Goal: Task Accomplishment & Management: Complete application form

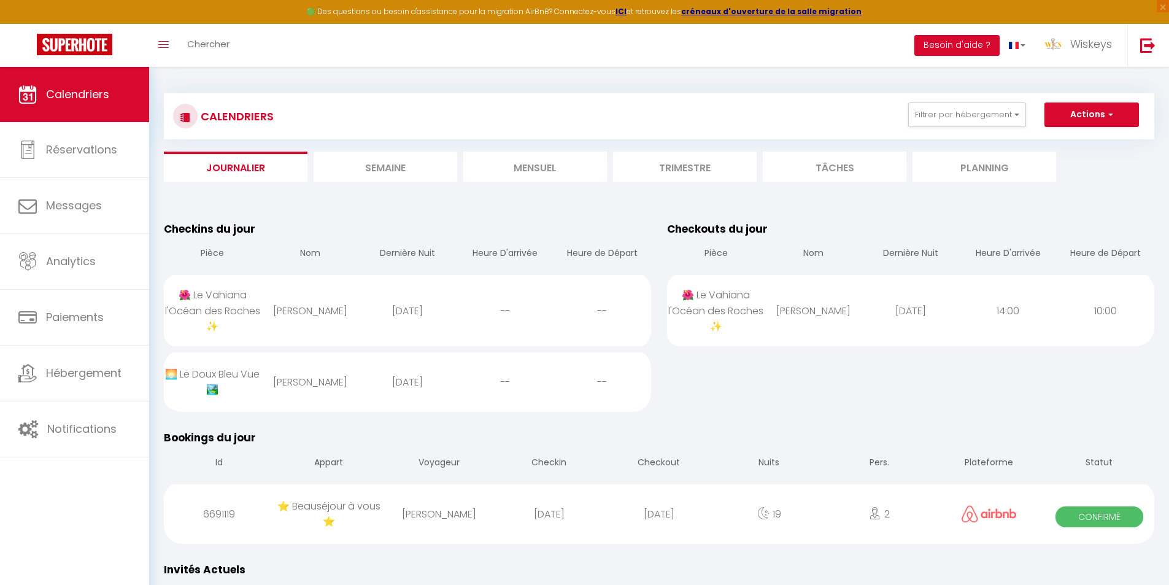
click at [560, 180] on li "Mensuel" at bounding box center [535, 167] width 144 height 30
click at [518, 166] on li "Mensuel" at bounding box center [535, 167] width 144 height 30
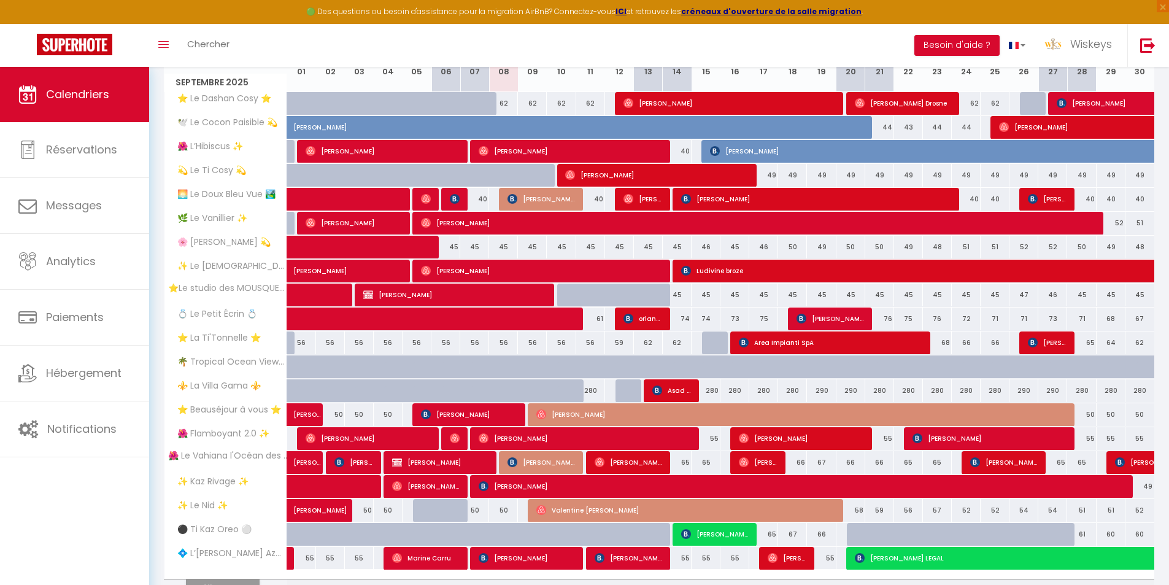
scroll to position [255, 0]
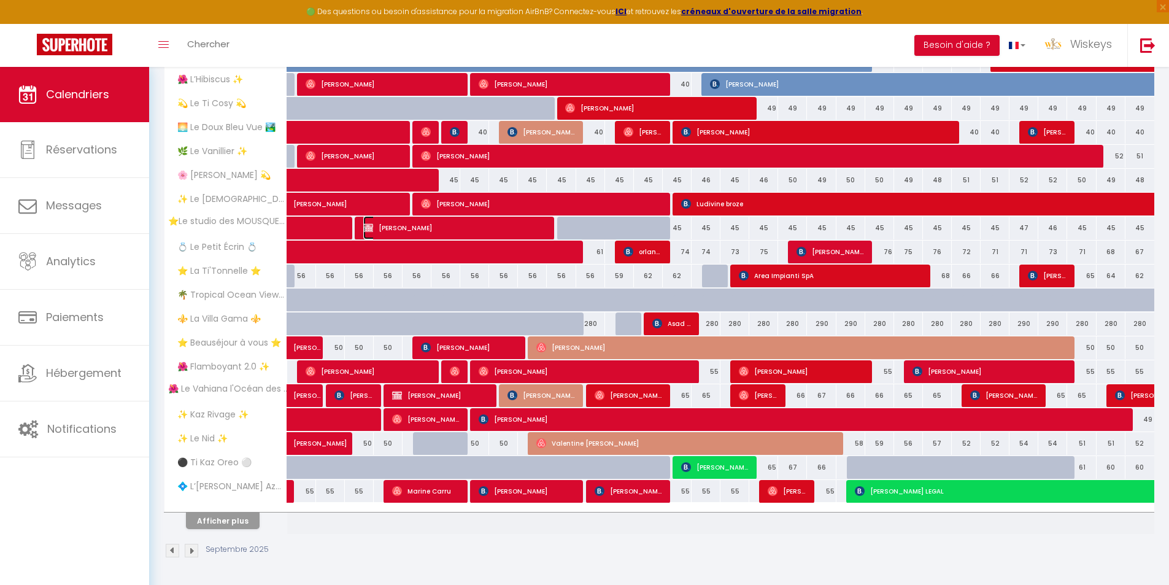
click at [455, 225] on span "[PERSON_NAME]" at bounding box center [454, 227] width 183 height 23
select select "OK"
select select "0"
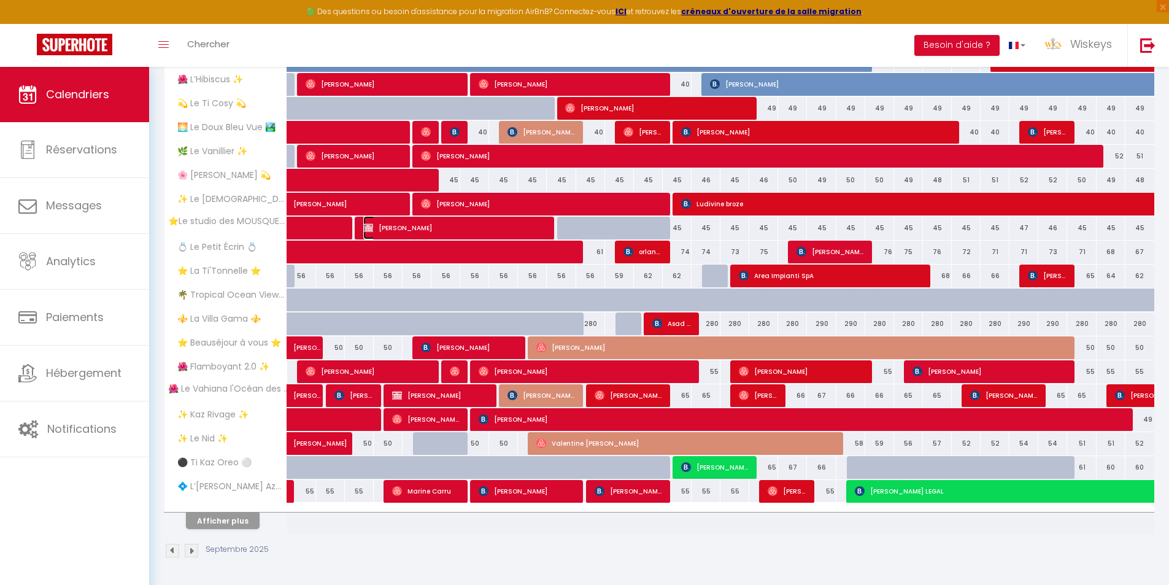
select select "1"
select select
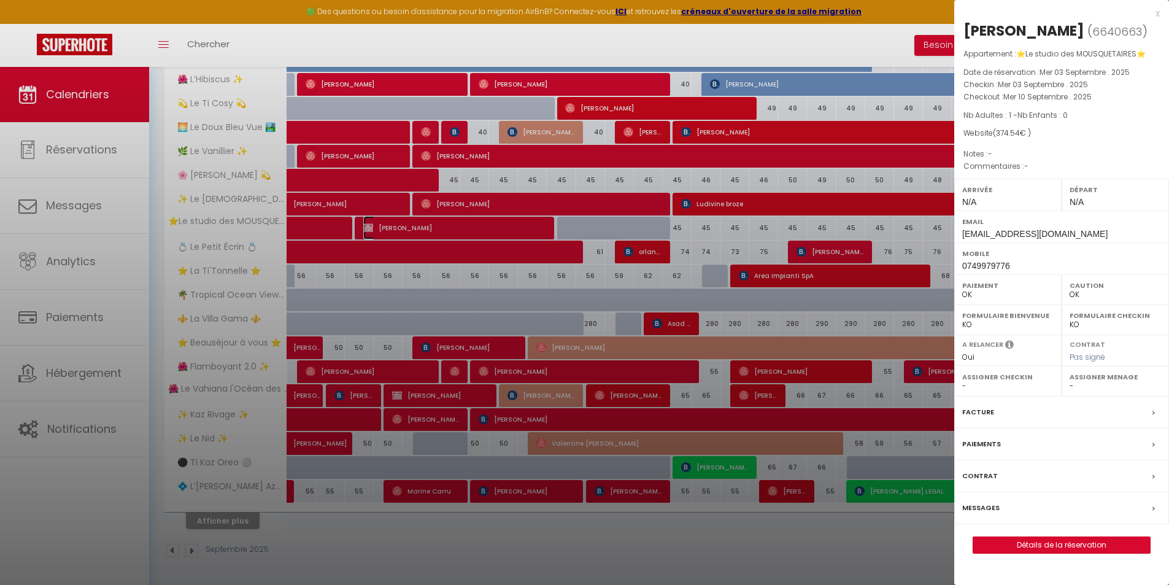
select select "51473"
select select "51503"
click at [990, 442] on label "Paiements" at bounding box center [981, 444] width 39 height 13
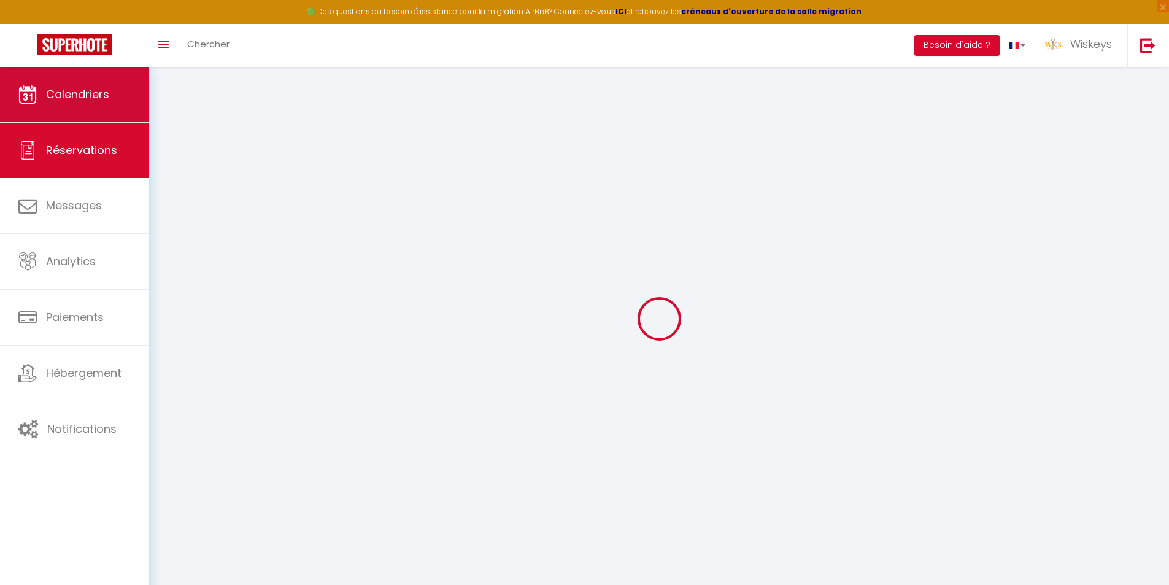
select select
checkbox input "false"
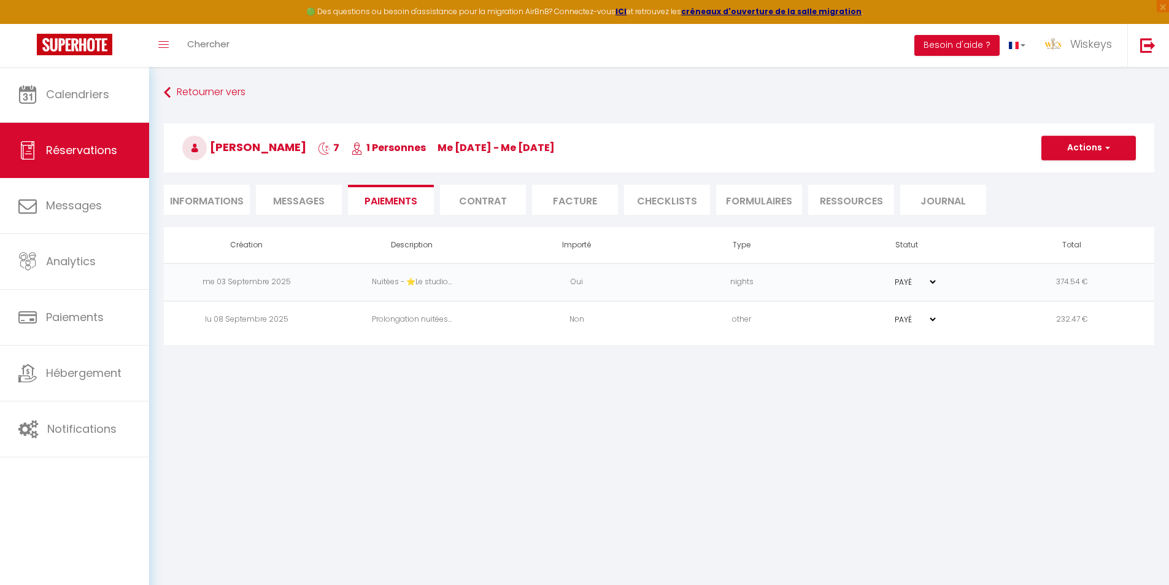
click at [451, 316] on td "Prolongation nuitées..." at bounding box center [411, 319] width 165 height 37
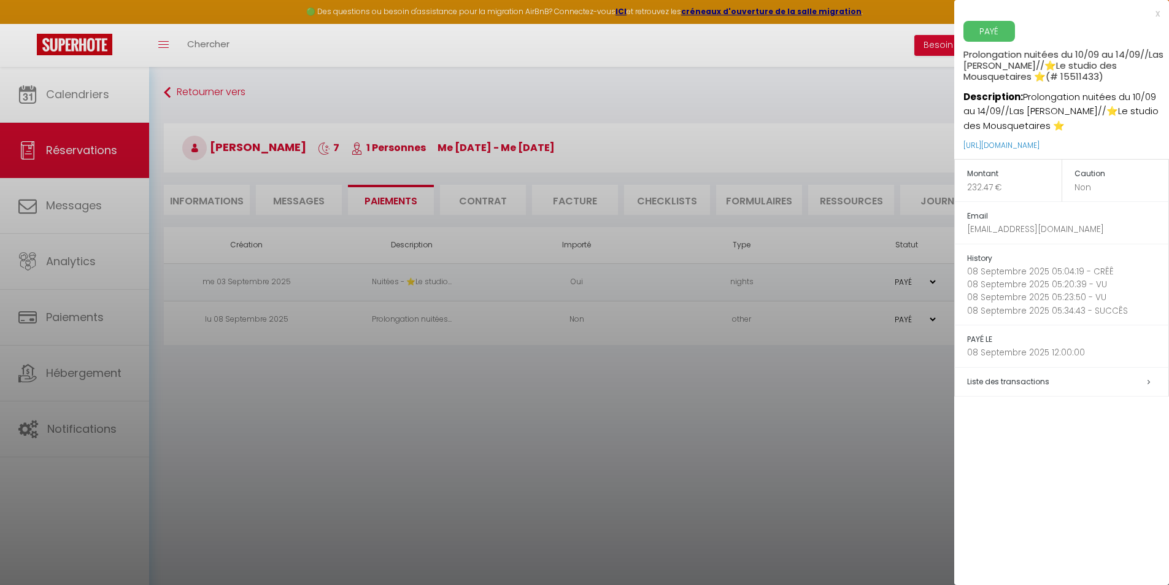
click at [423, 464] on div at bounding box center [584, 292] width 1169 height 585
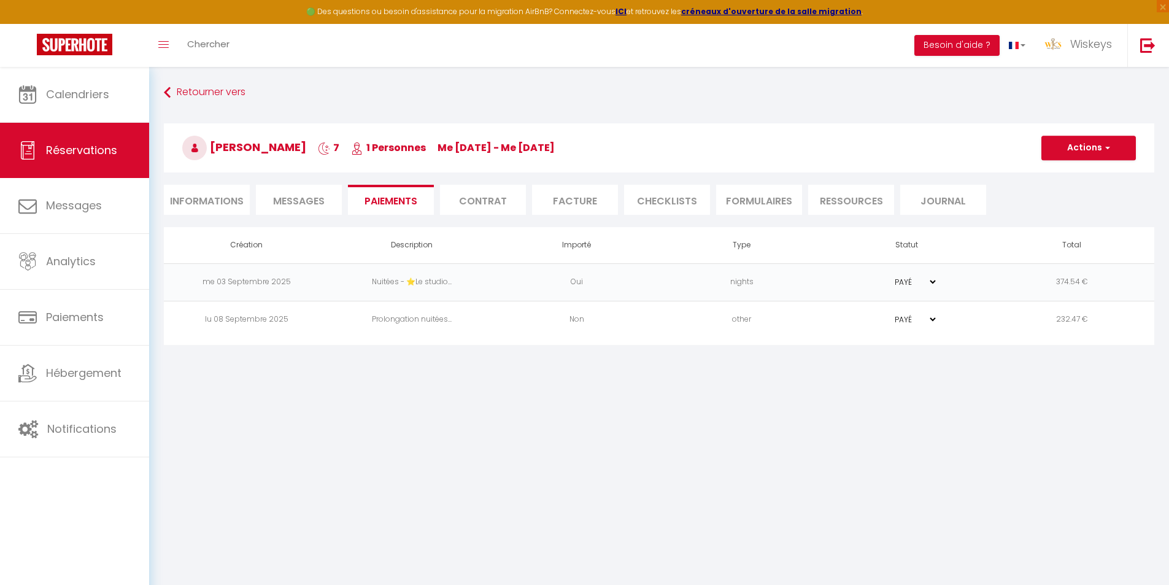
click at [202, 199] on li "Informations" at bounding box center [207, 200] width 86 height 30
select select
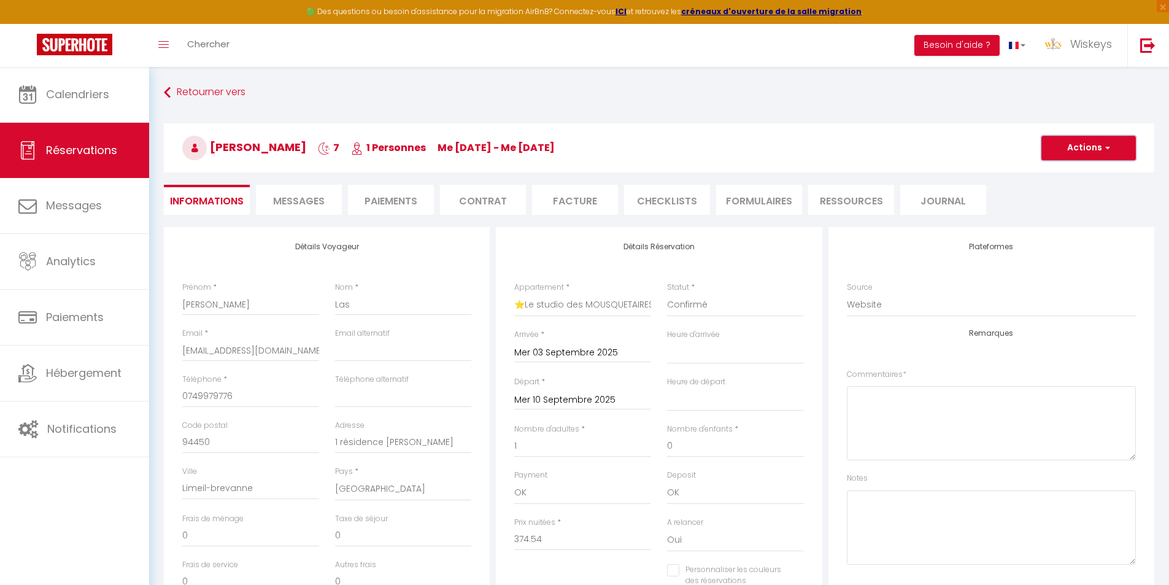
click at [1108, 153] on button "Actions" at bounding box center [1088, 148] width 95 height 25
click at [1087, 194] on link "Dupliquer" at bounding box center [1076, 191] width 97 height 16
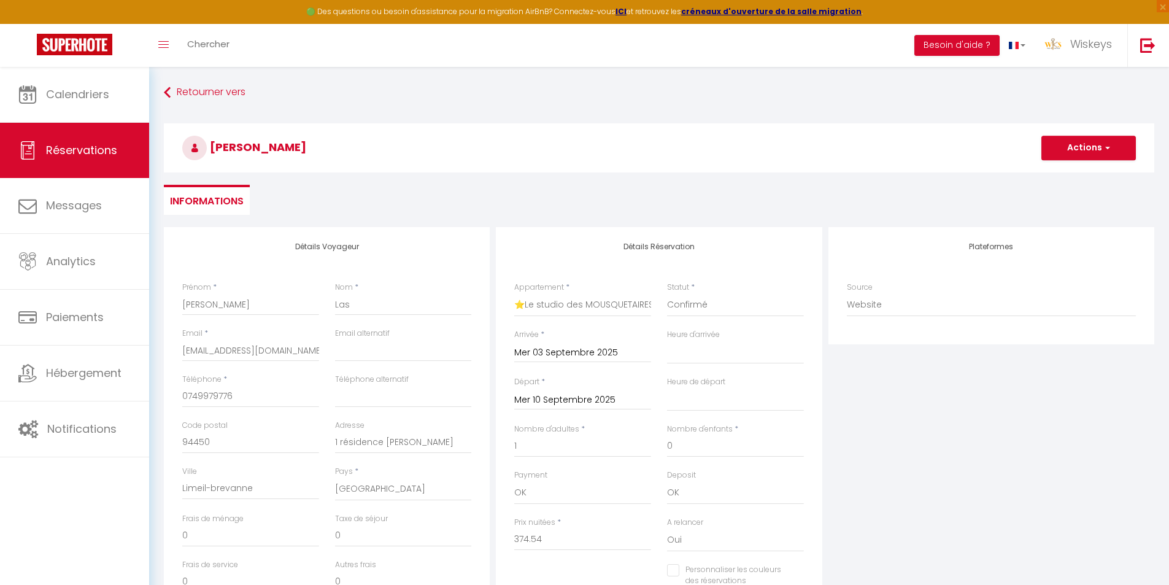
select select
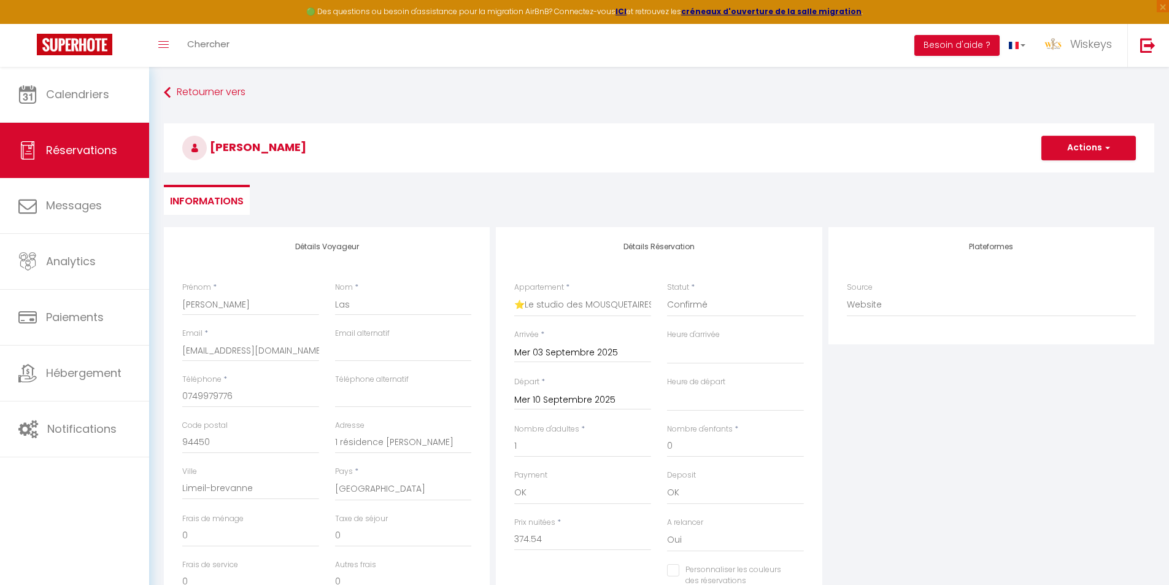
select select
checkbox input "false"
click at [581, 358] on input "Arrivée" at bounding box center [582, 353] width 137 height 16
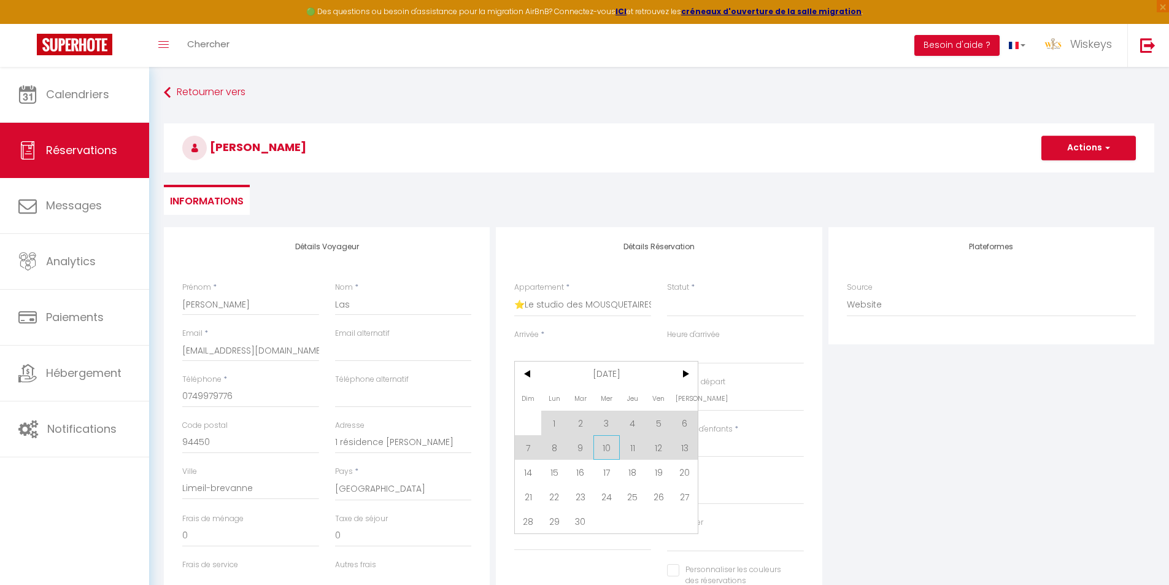
click at [593, 445] on span "10" at bounding box center [606, 447] width 26 height 25
select select
type input "Mer 10 Septembre 2025"
select select
type input "Jeu 11 Septembre 2025"
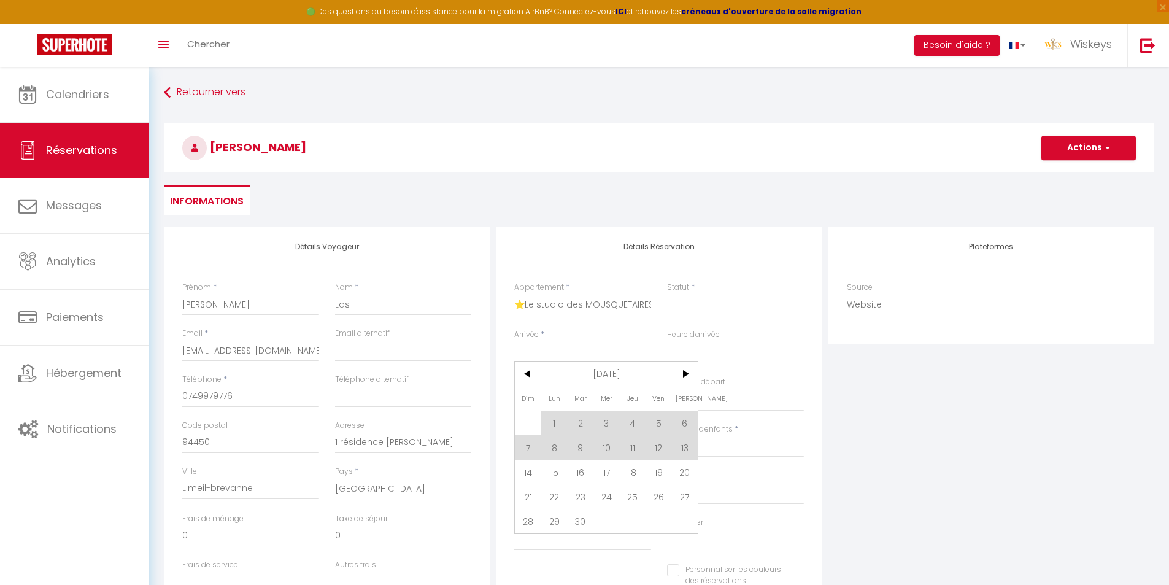
select select
checkbox input "false"
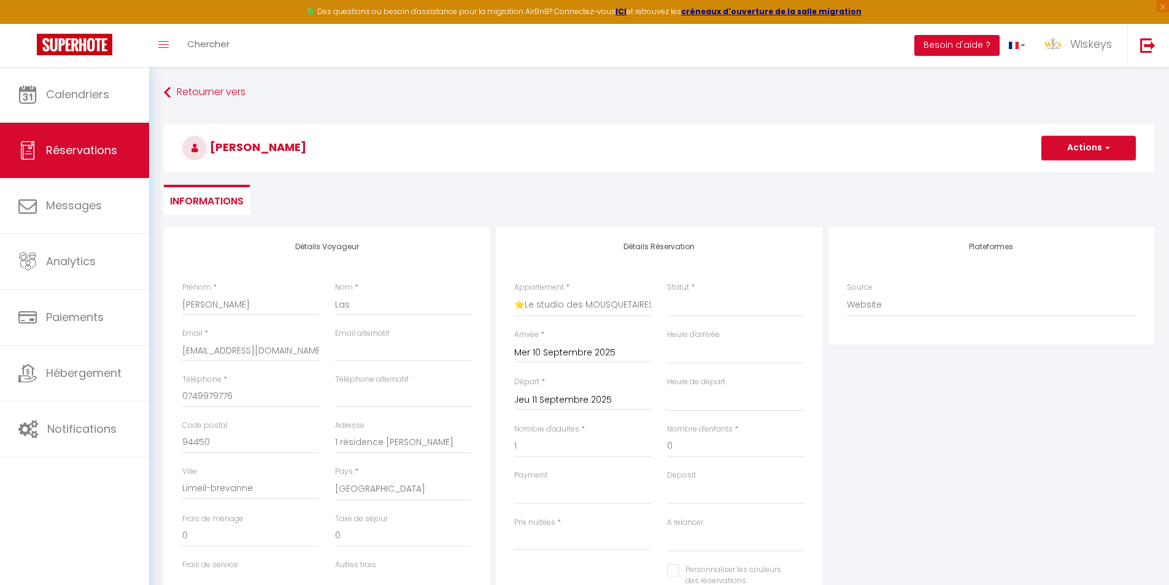
click at [577, 401] on input "Jeu 11 Septembre 2025" at bounding box center [582, 400] width 137 height 16
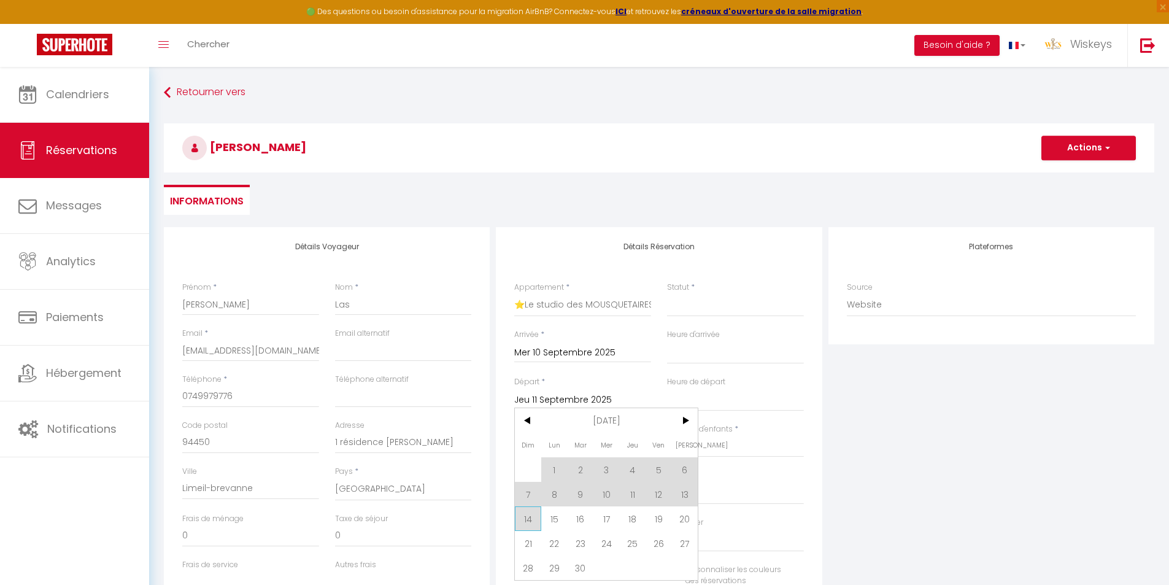
click at [530, 516] on span "14" at bounding box center [528, 518] width 26 height 25
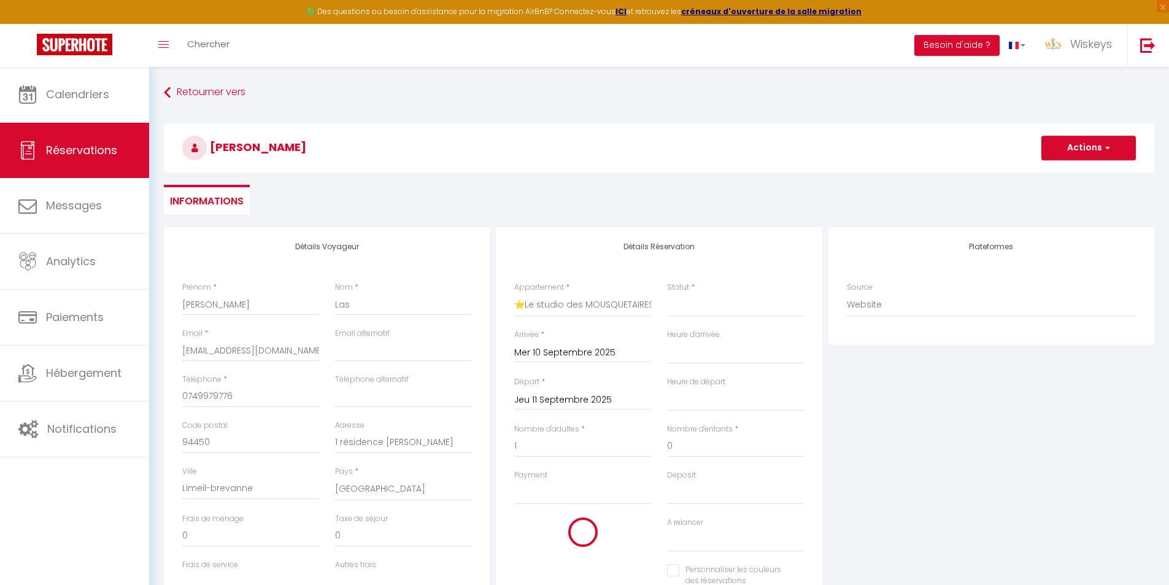
select select
type input "Dim 14 Septembre 2025"
select select
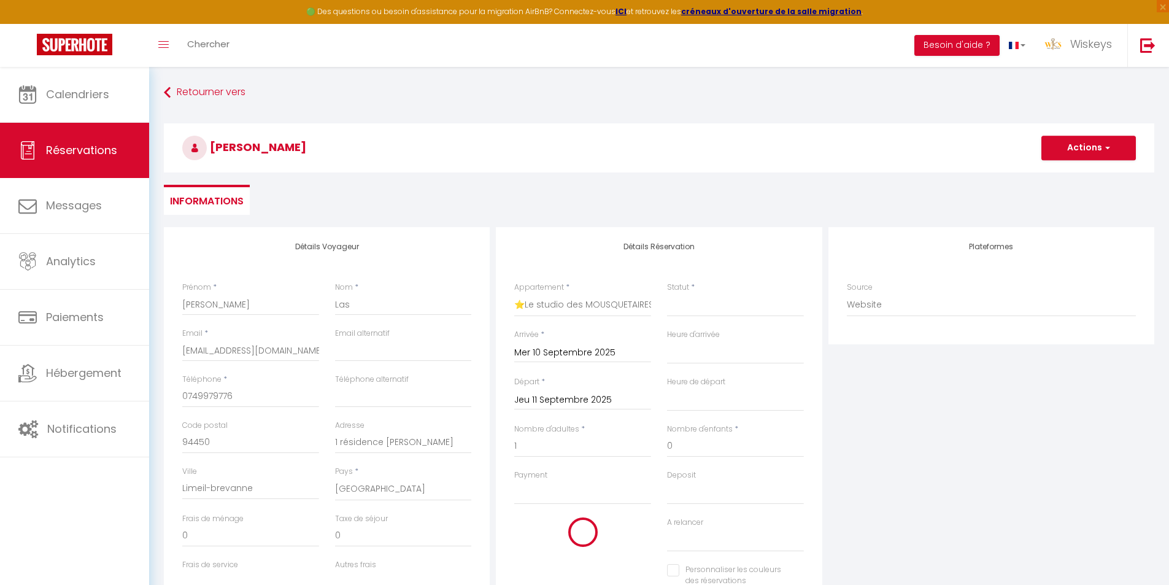
select select
checkbox input "false"
select select
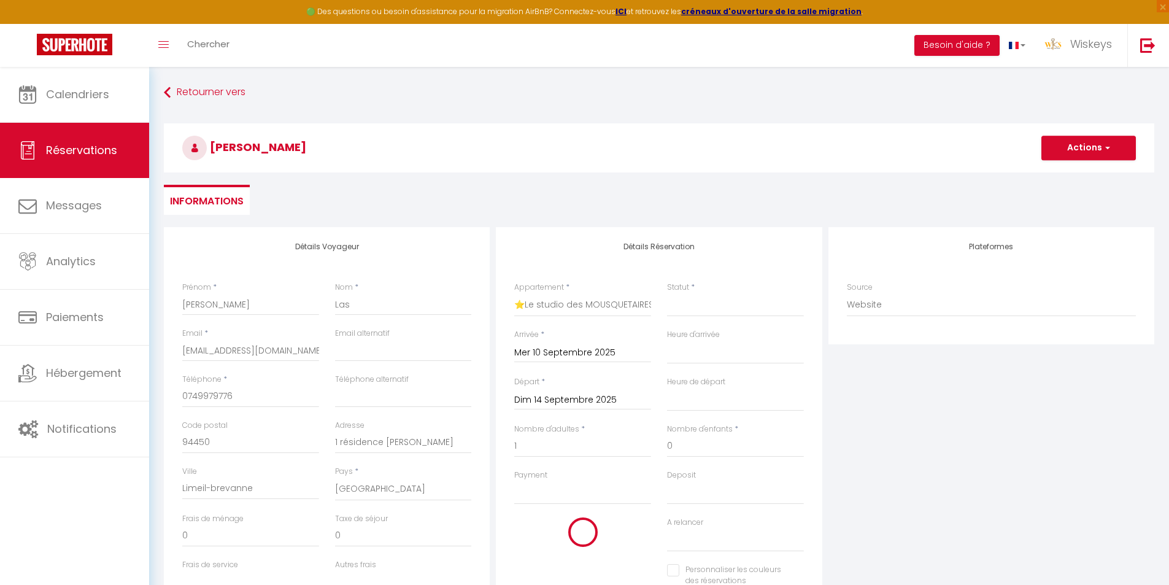
select select
type input "0"
select select
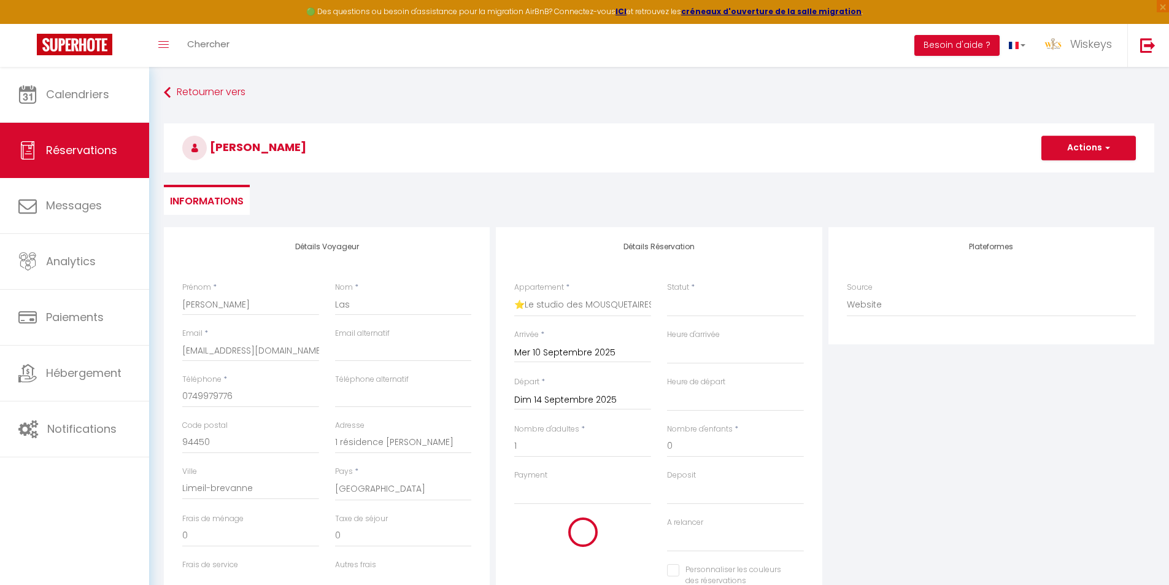
checkbox input "false"
click at [709, 312] on select "Confirmé Non Confirmé [PERSON_NAME] par le voyageur No Show Request" at bounding box center [735, 304] width 137 height 23
select select "1"
click at [667, 293] on select "Confirmé Non Confirmé [PERSON_NAME] par le voyageur No Show Request" at bounding box center [735, 304] width 137 height 23
select select
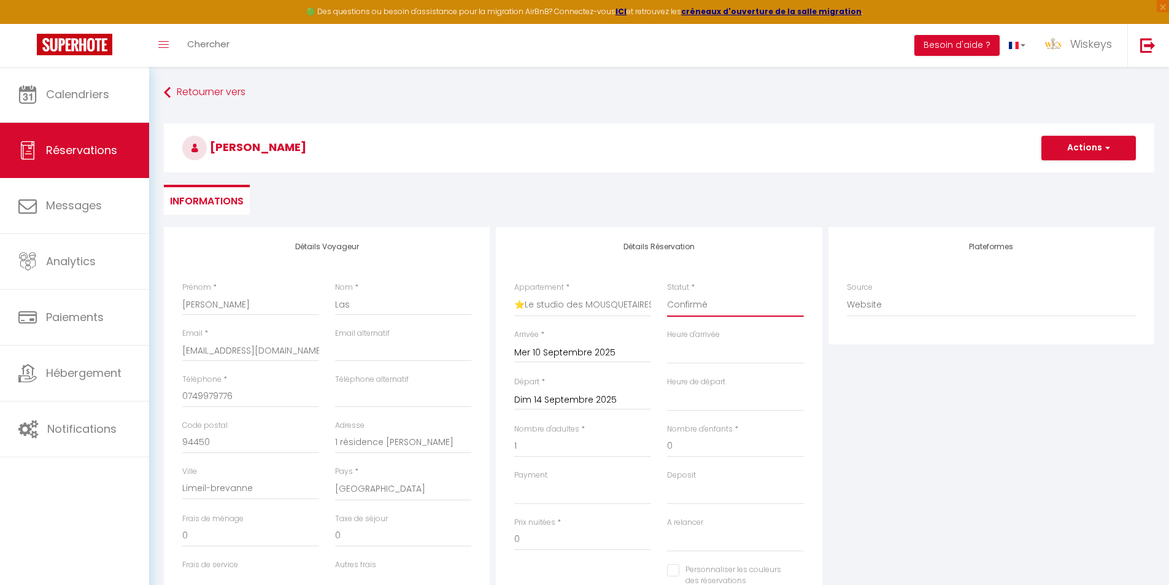
select select
checkbox input "false"
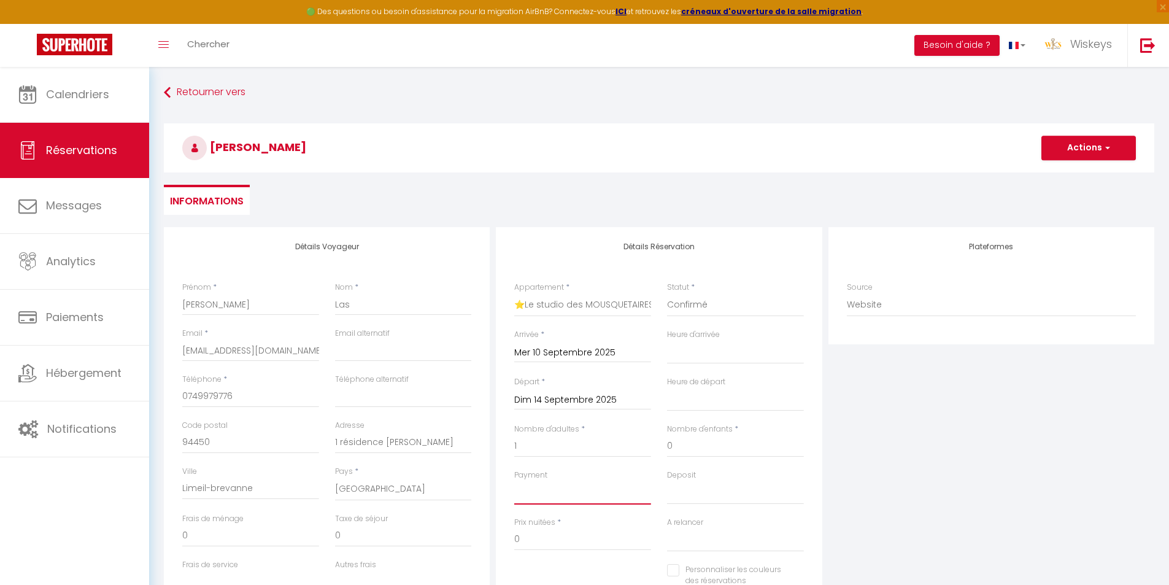
click at [574, 495] on select "OK KO" at bounding box center [582, 492] width 137 height 23
select select "12"
click at [514, 481] on select "OK KO" at bounding box center [582, 492] width 137 height 23
select select
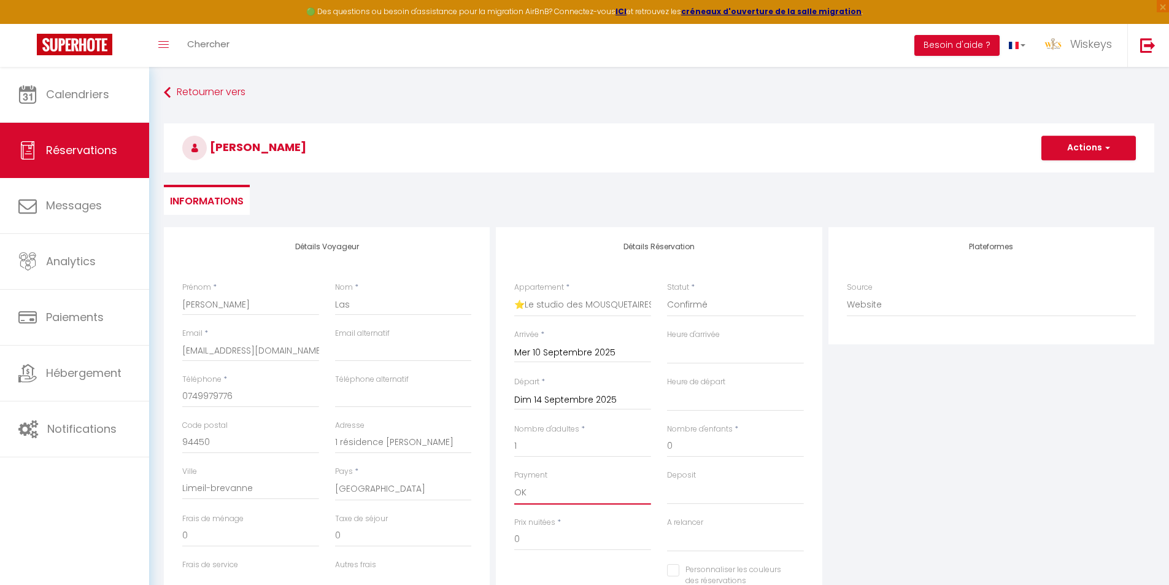
select select
checkbox input "false"
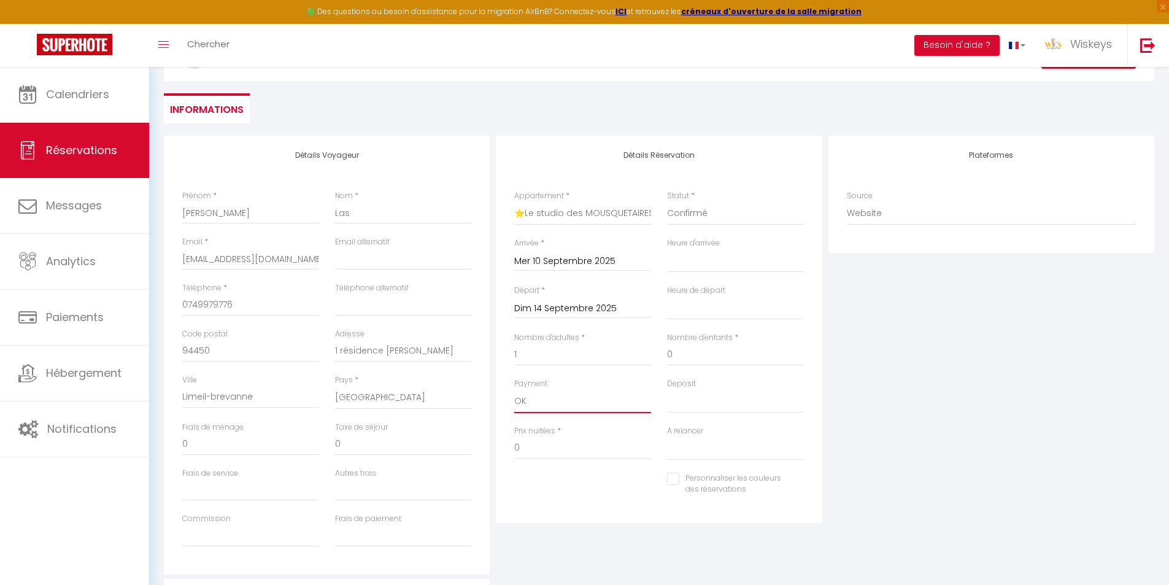
scroll to position [123, 0]
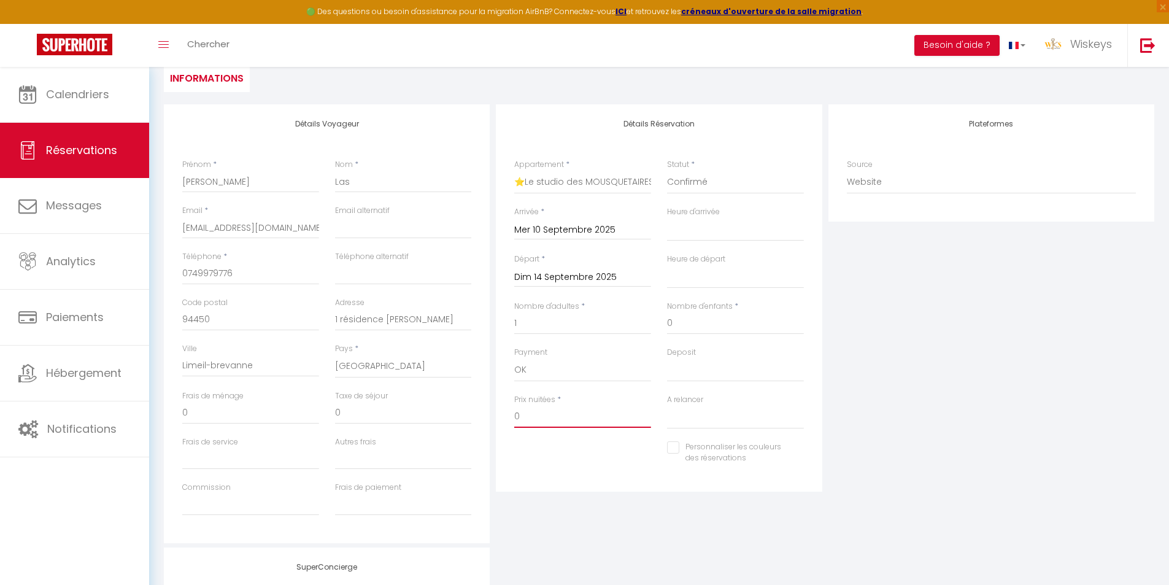
click at [561, 421] on input "0" at bounding box center [582, 417] width 137 height 22
click at [755, 366] on select "OK KO" at bounding box center [735, 369] width 137 height 23
select select "15"
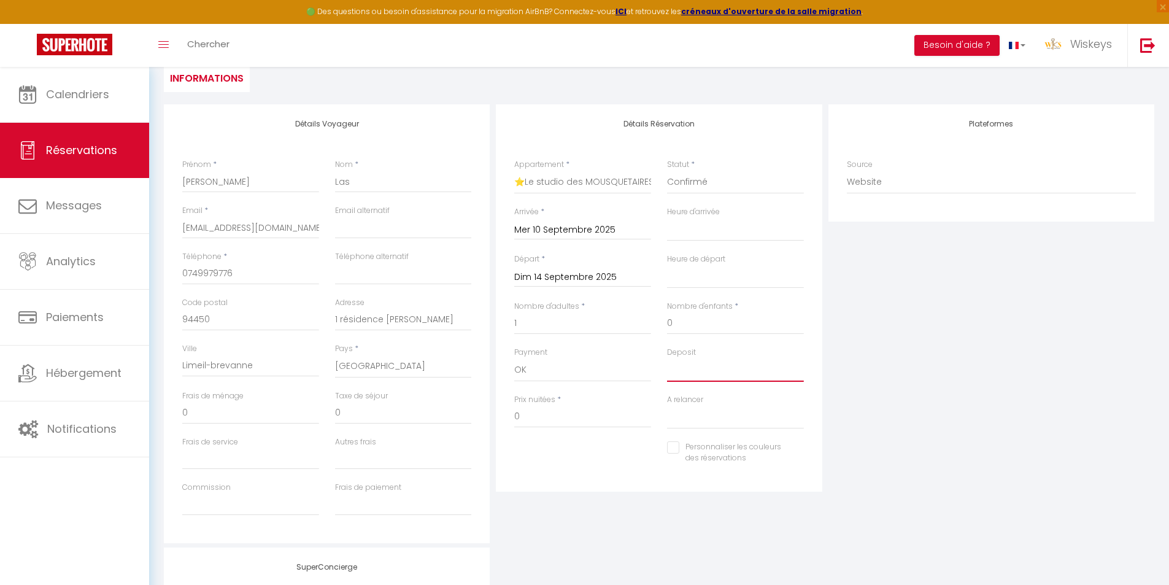
click at [667, 358] on select "OK KO" at bounding box center [735, 369] width 137 height 23
select select
checkbox input "false"
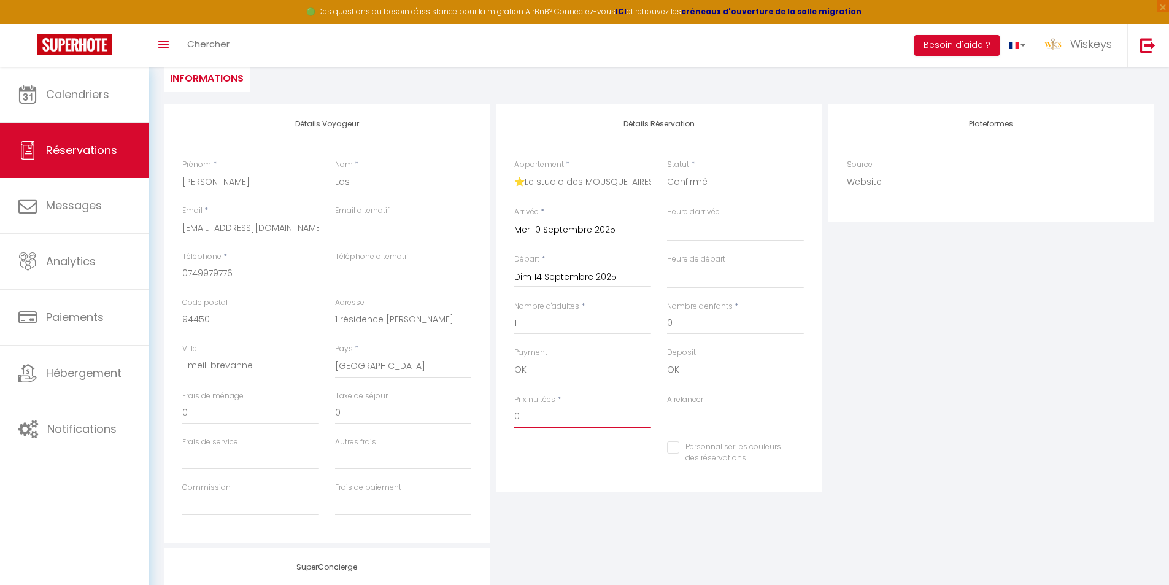
click at [552, 412] on input "0" at bounding box center [582, 417] width 137 height 22
type input "232.47"
click at [560, 468] on div "Personnaliser les couleurs des réservations #D7092E" at bounding box center [659, 459] width 306 height 36
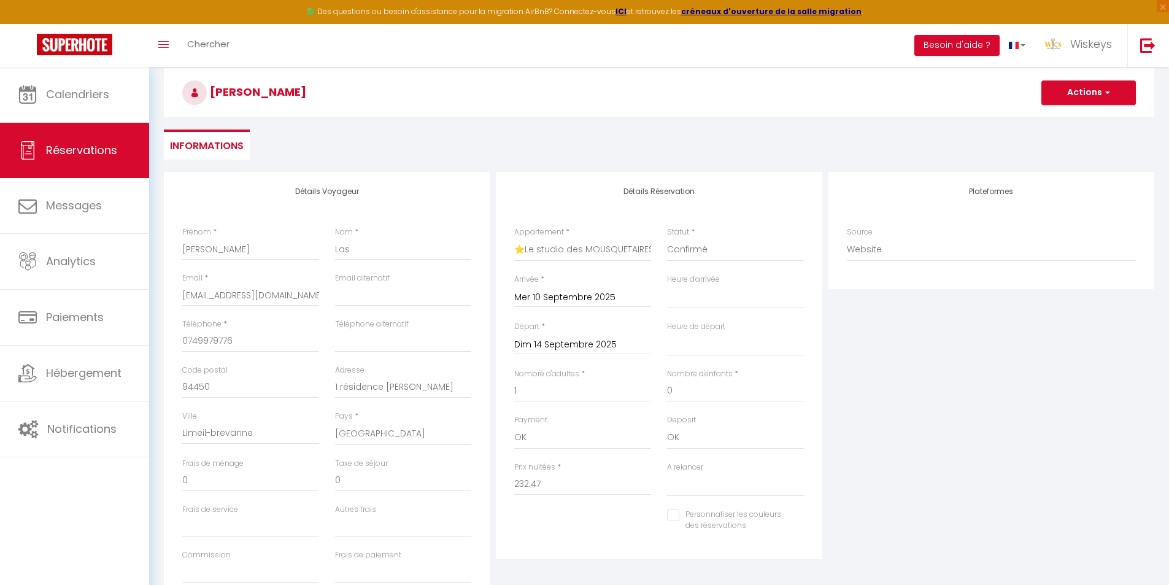
scroll to position [0, 0]
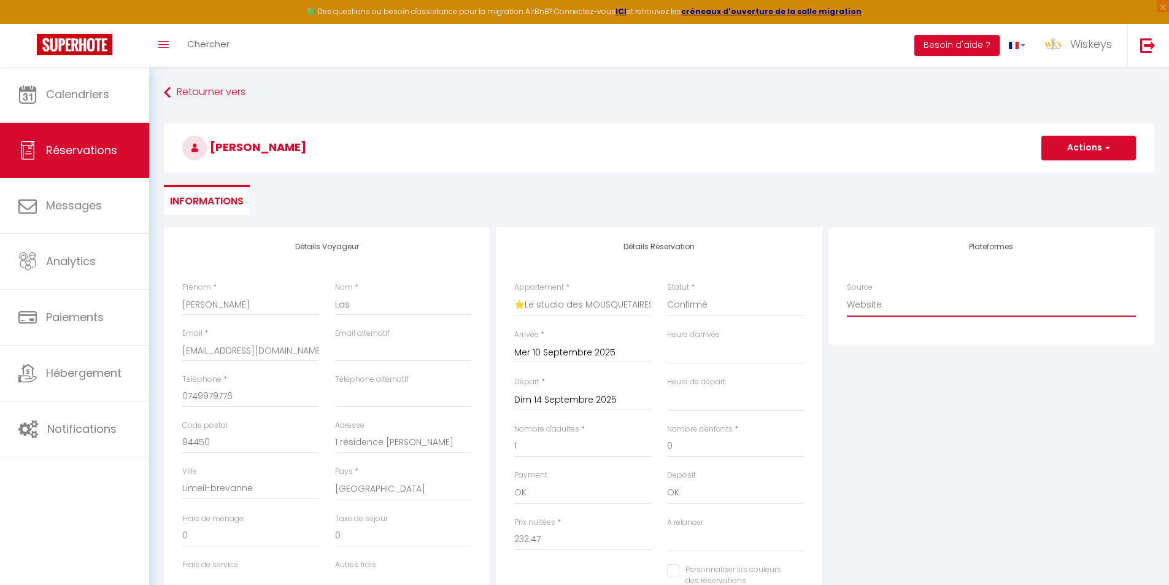
click at [885, 312] on select "Direct [DOMAIN_NAME] [DOMAIN_NAME] Chalet montagne Expedia Gite de [GEOGRAPHIC_…" at bounding box center [991, 304] width 289 height 23
select select "54"
click at [847, 293] on select "Direct [DOMAIN_NAME] [DOMAIN_NAME] Chalet montagne Expedia Gite de [GEOGRAPHIC_…" at bounding box center [991, 304] width 289 height 23
select select
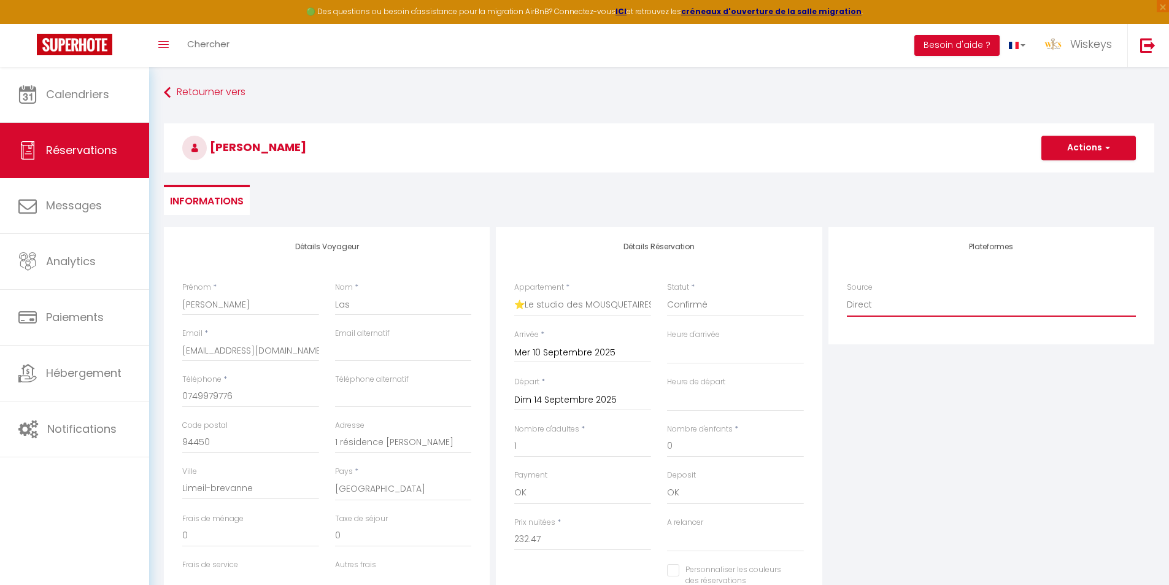
select select
checkbox input "false"
click at [1059, 150] on button "Actions" at bounding box center [1088, 148] width 95 height 25
click at [1062, 176] on link "Enregistrer" at bounding box center [1076, 175] width 97 height 16
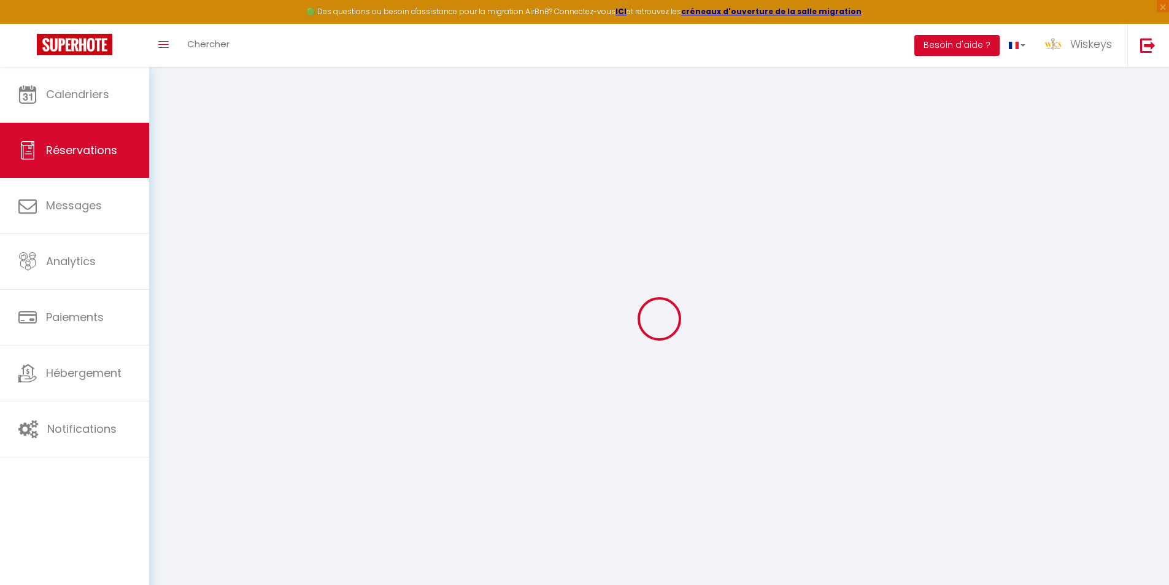
select select "not_cancelled"
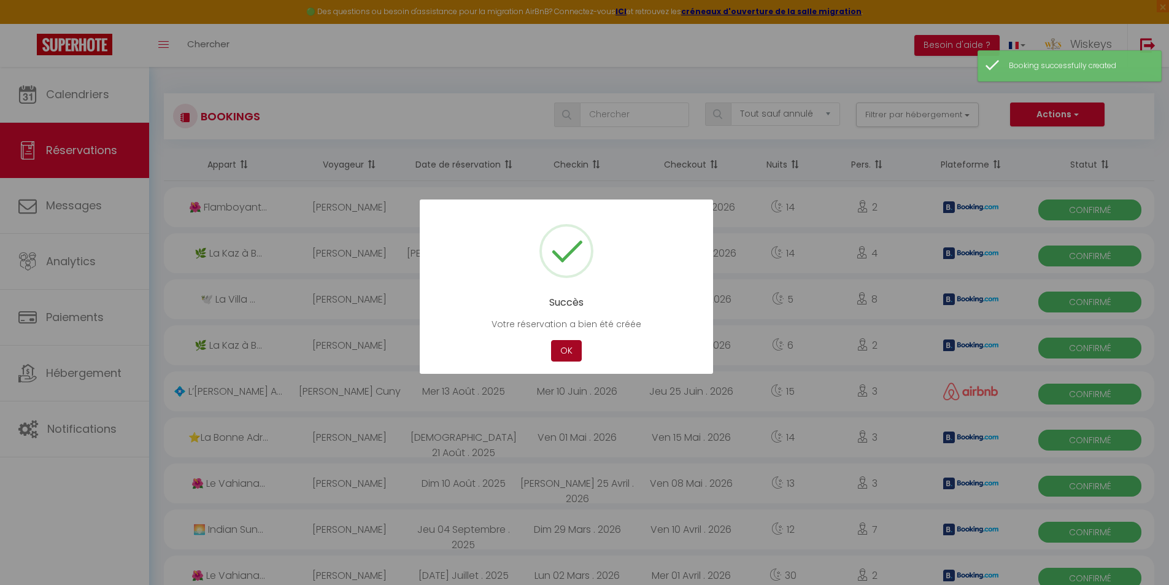
click at [561, 352] on button "OK" at bounding box center [566, 350] width 31 height 21
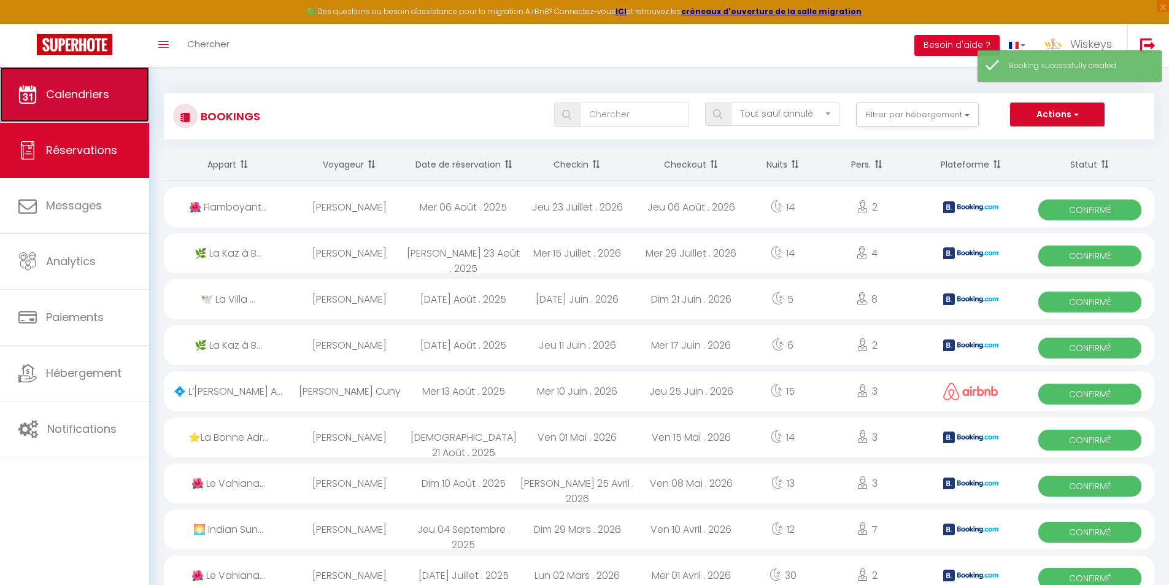
click at [88, 107] on link "Calendriers" at bounding box center [74, 94] width 149 height 55
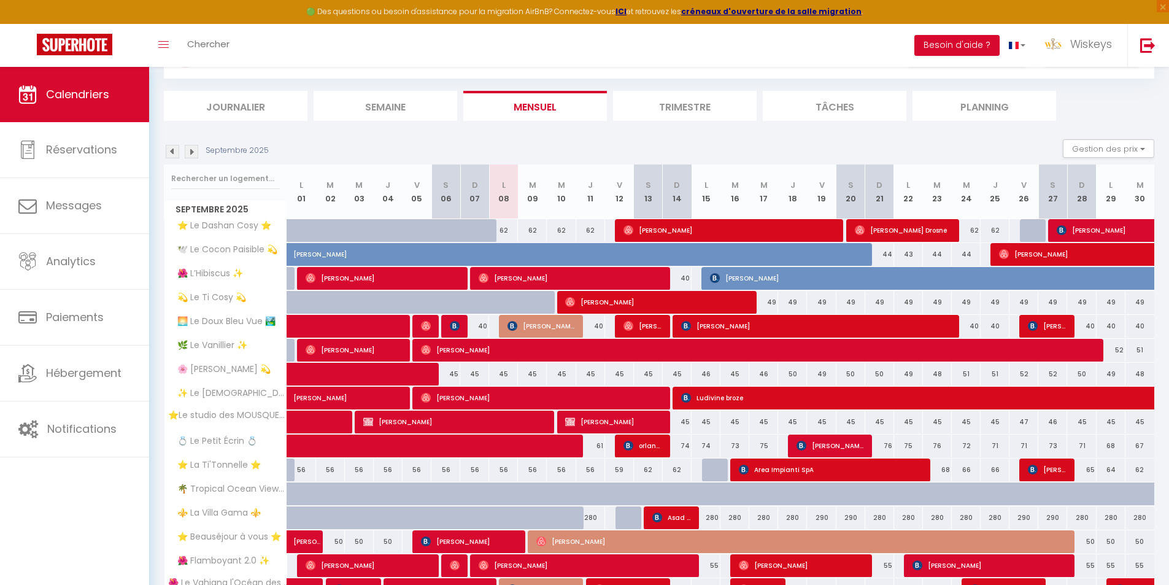
scroll to position [61, 0]
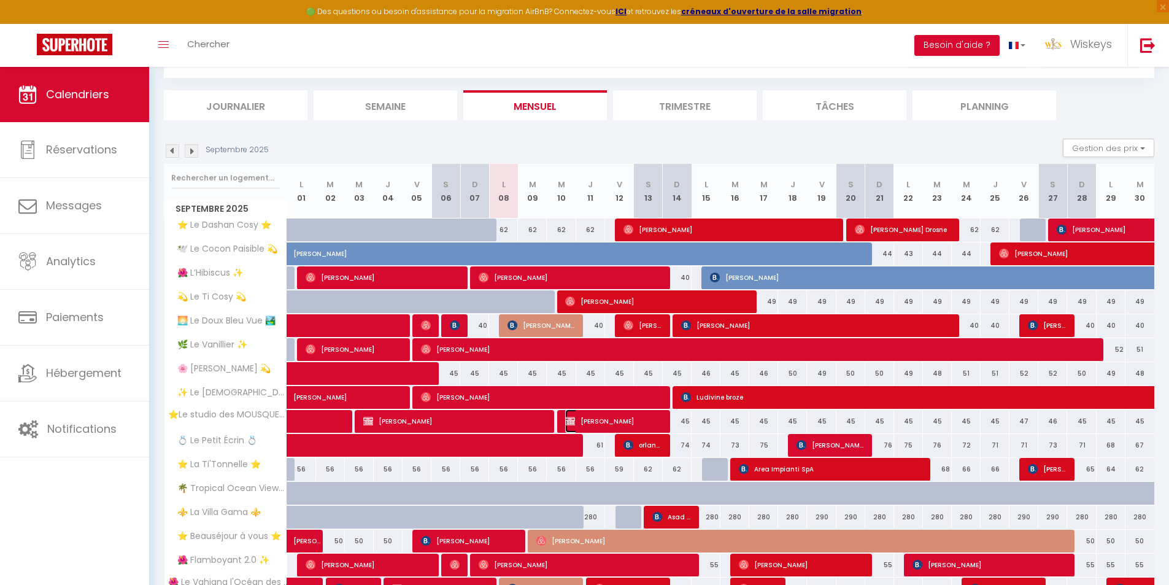
click at [646, 424] on span "[PERSON_NAME]" at bounding box center [613, 420] width 96 height 23
select select "OK"
select select "0"
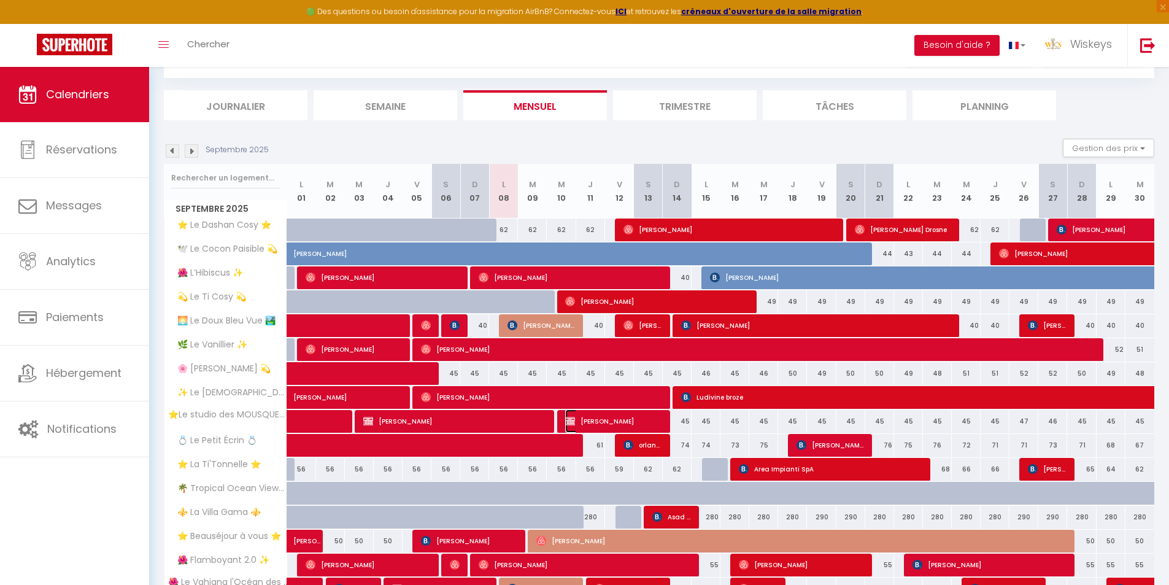
select select "1"
select select
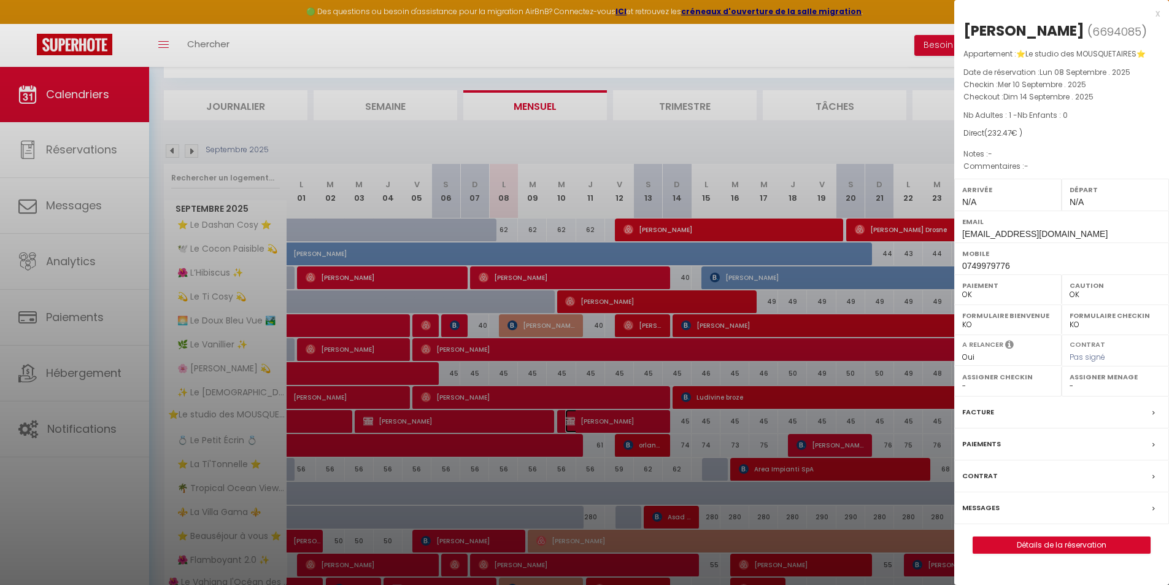
select select "51473"
select select "51503"
click at [554, 139] on div at bounding box center [584, 292] width 1169 height 585
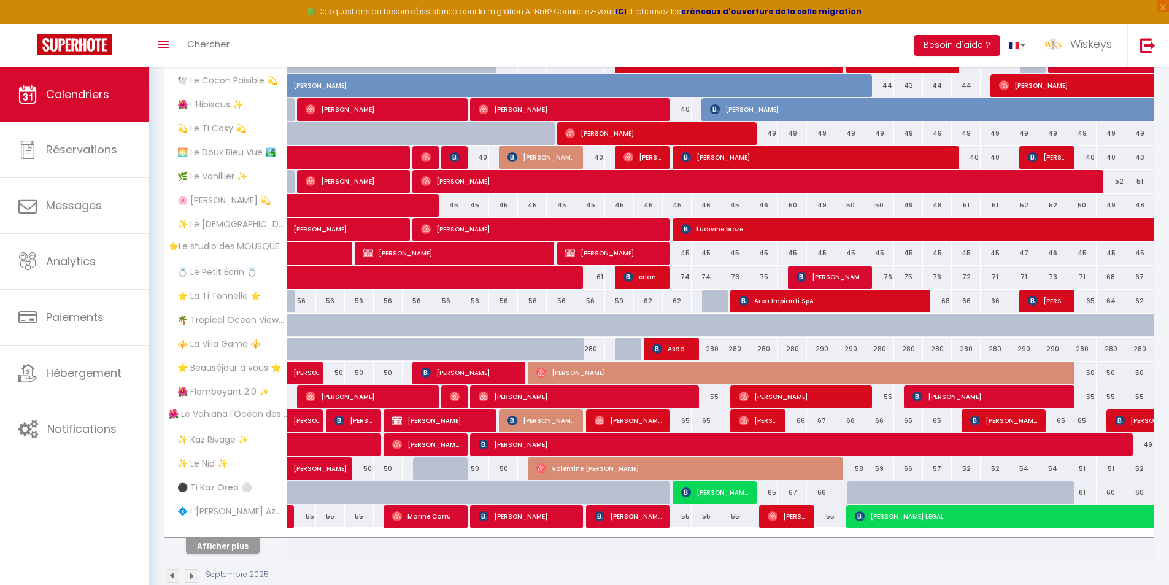
scroll to position [245, 0]
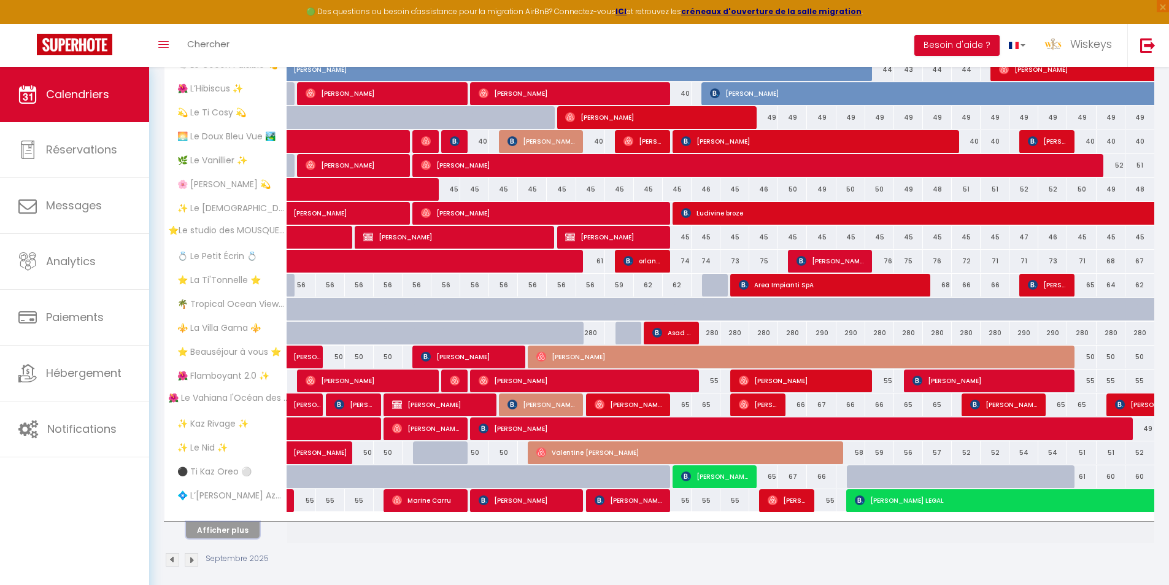
click at [236, 530] on button "Afficher plus" at bounding box center [223, 530] width 74 height 17
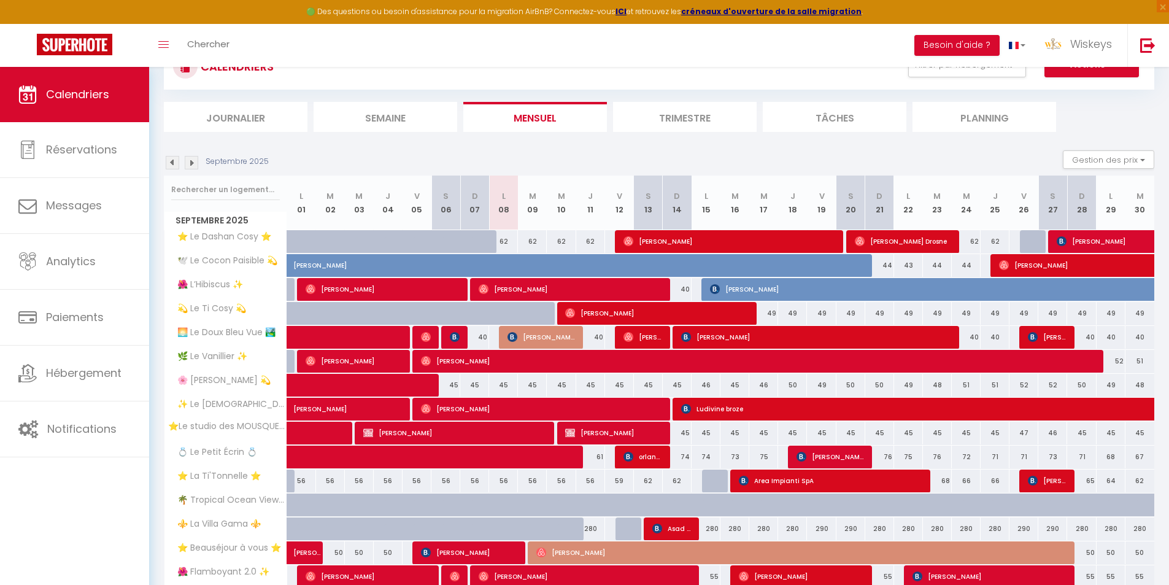
scroll to position [0, 0]
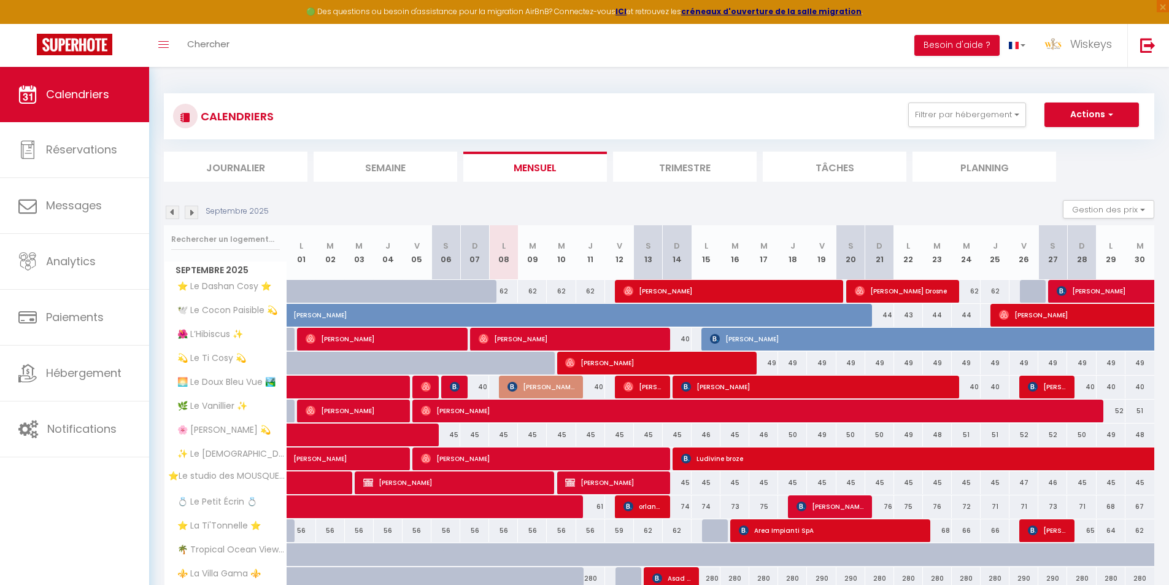
click at [190, 215] on img at bounding box center [192, 213] width 14 height 14
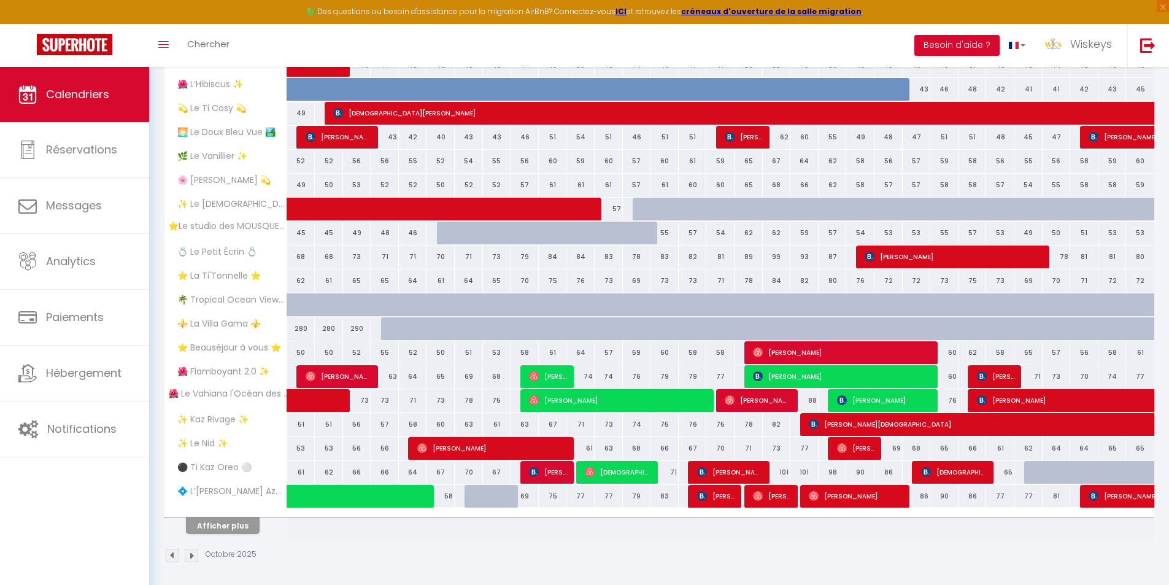
scroll to position [255, 0]
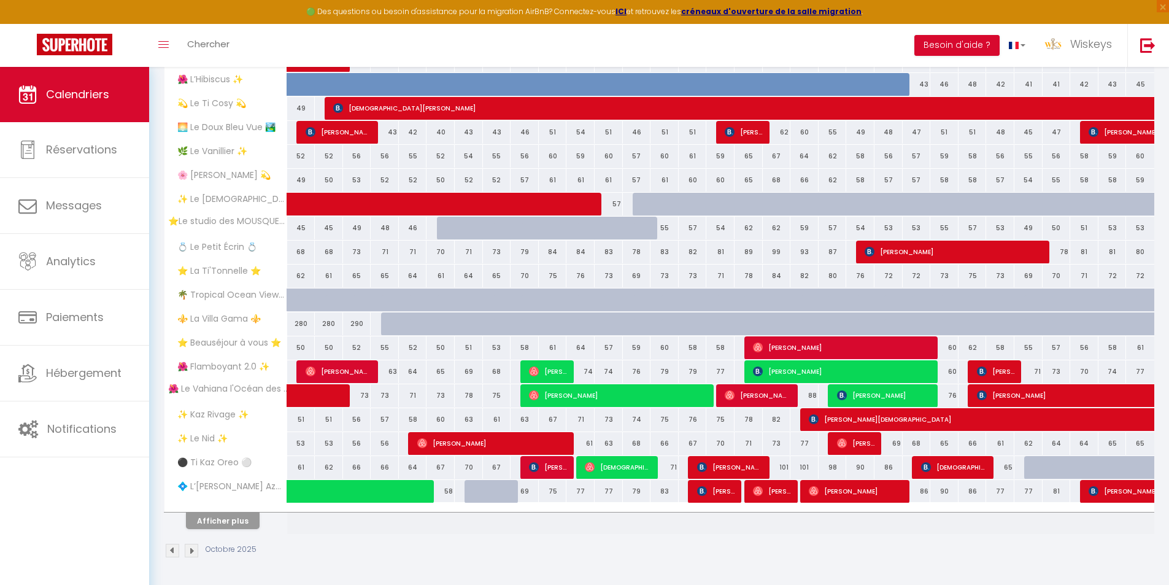
click at [225, 509] on div at bounding box center [225, 508] width 123 height 8
click at [227, 521] on button "Afficher plus" at bounding box center [223, 520] width 74 height 17
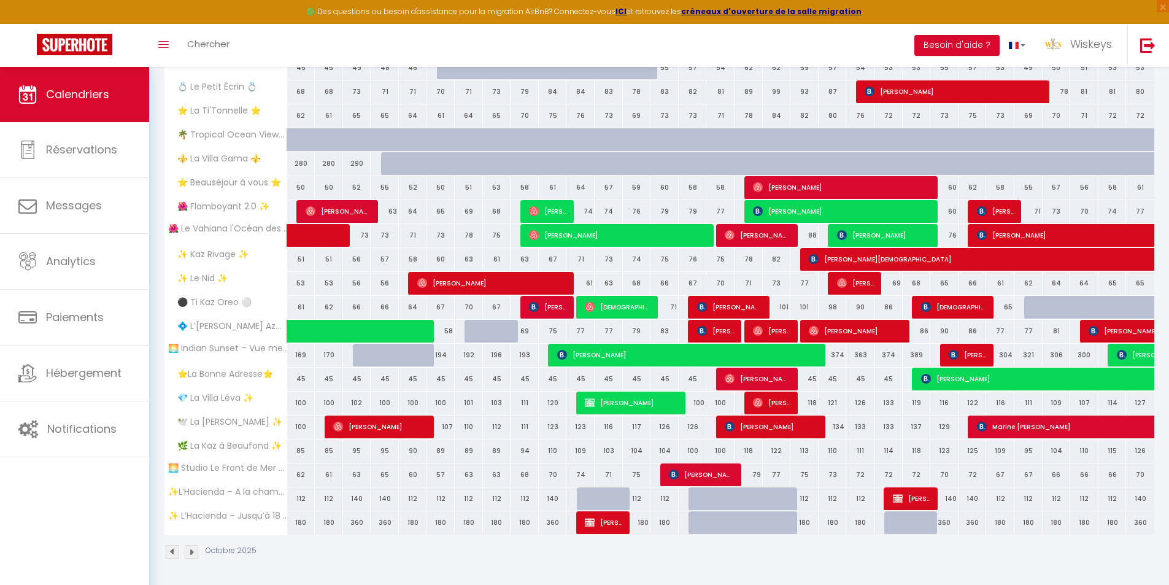
scroll to position [416, 0]
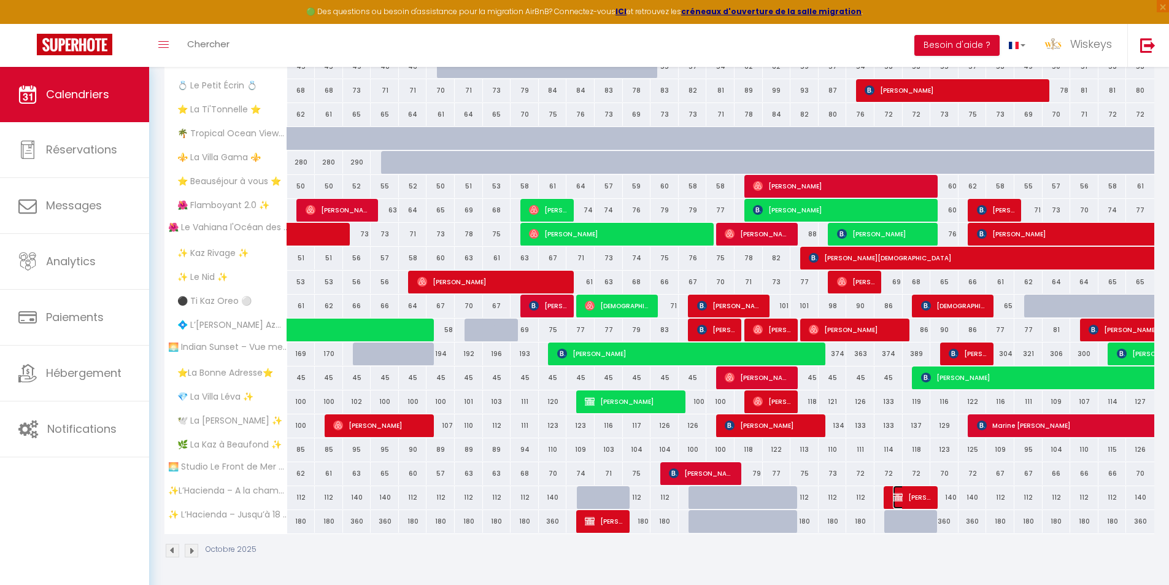
click at [928, 492] on span "[PERSON_NAME]" at bounding box center [911, 496] width 37 height 23
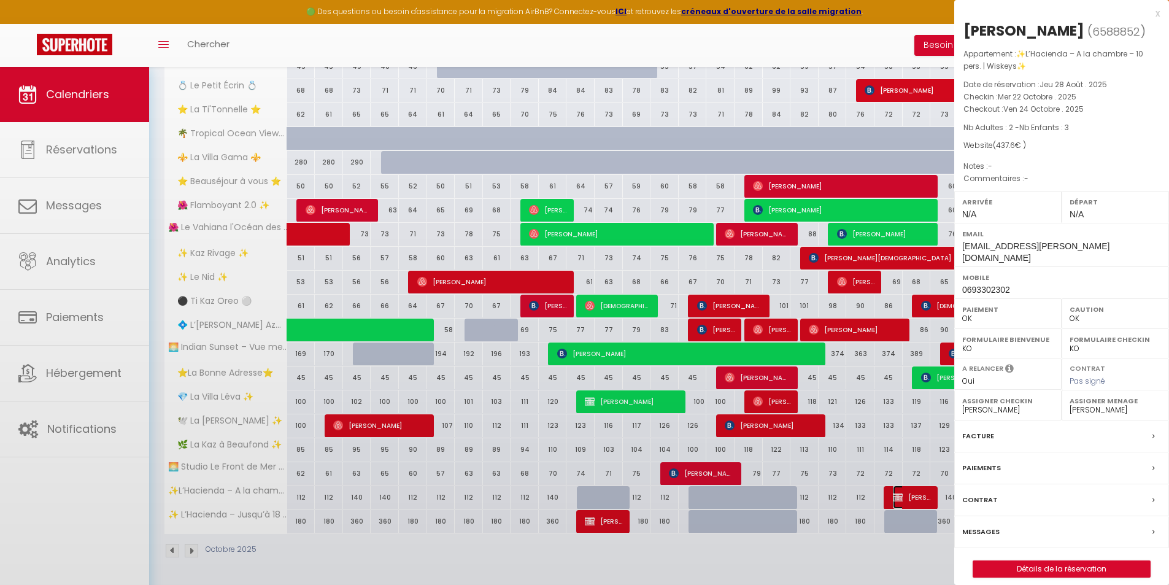
select select "KO"
select select "6469"
select select "7998"
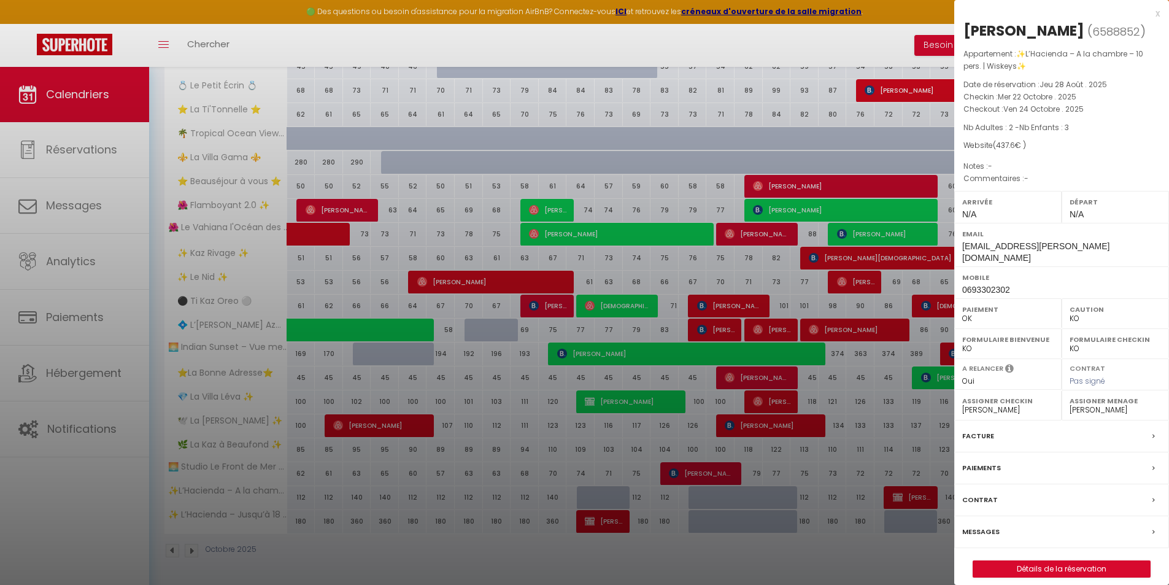
click at [806, 144] on div at bounding box center [584, 292] width 1169 height 585
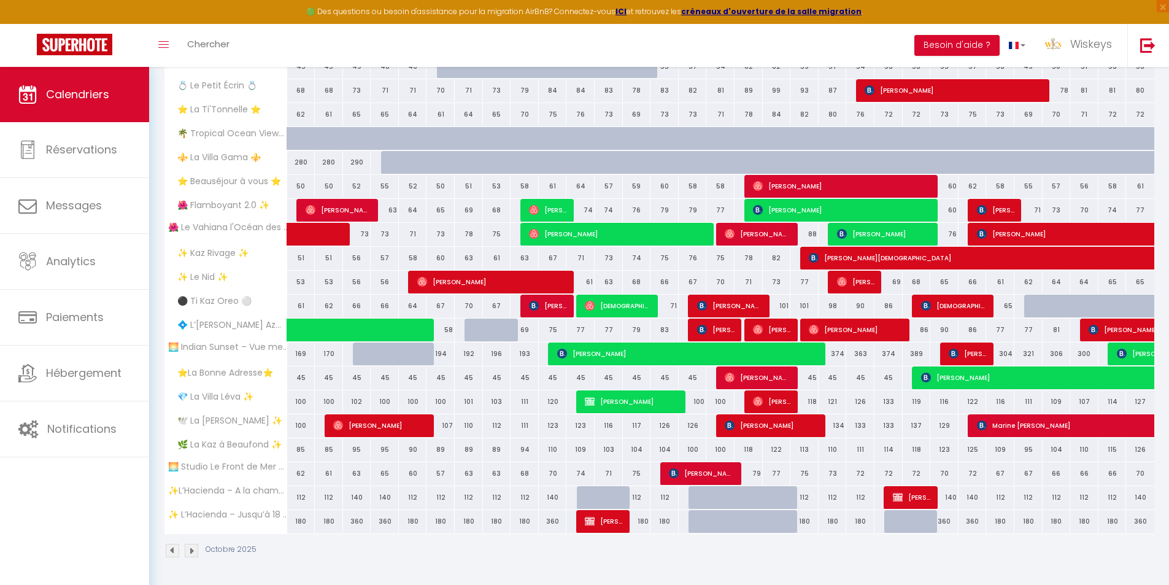
scroll to position [0, 0]
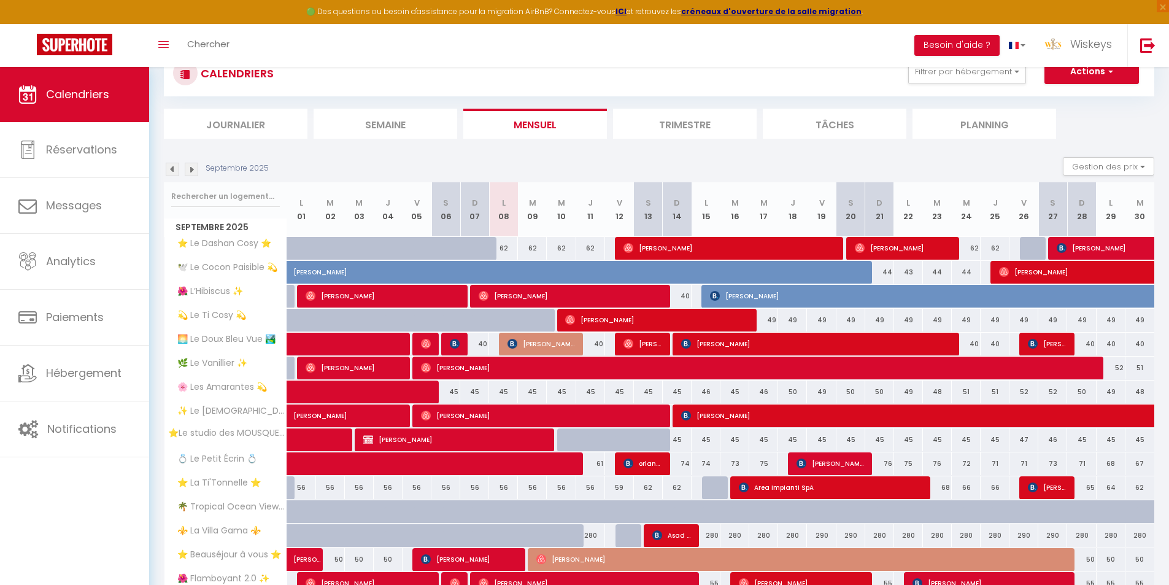
scroll to position [61, 0]
